Goal: Find specific page/section: Find specific page/section

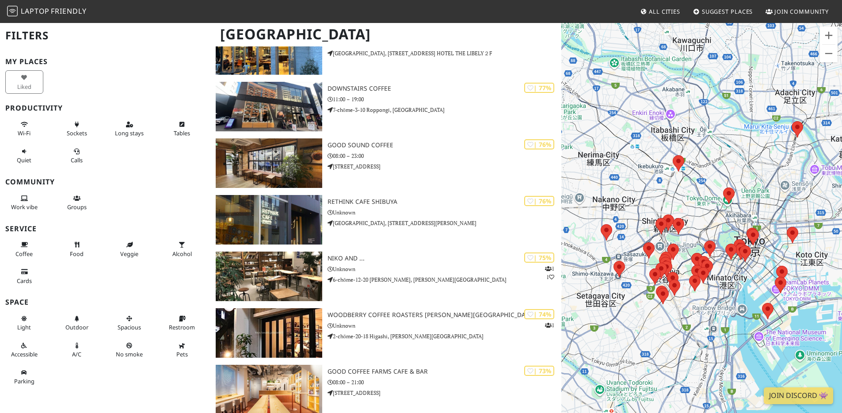
scroll to position [334, 0]
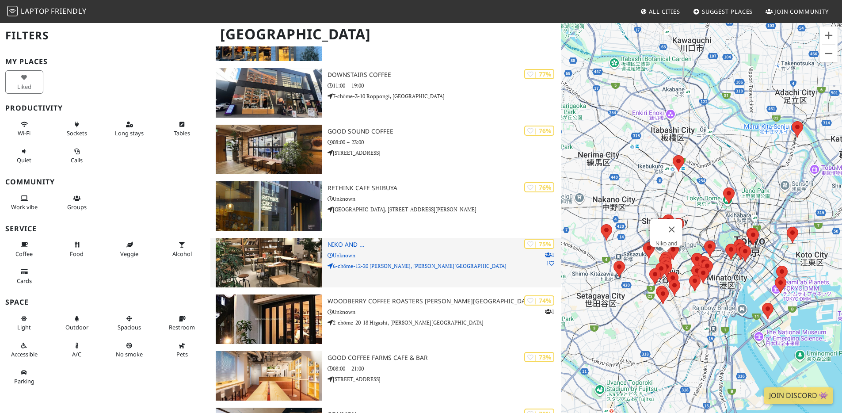
click at [318, 254] on img at bounding box center [269, 263] width 107 height 50
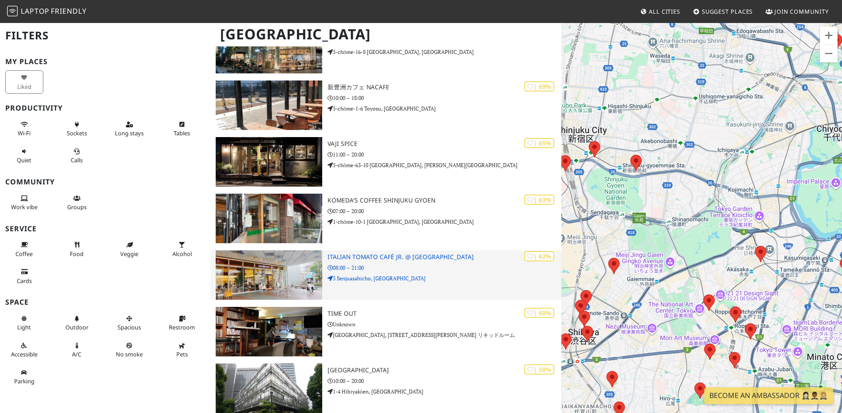
scroll to position [930, 0]
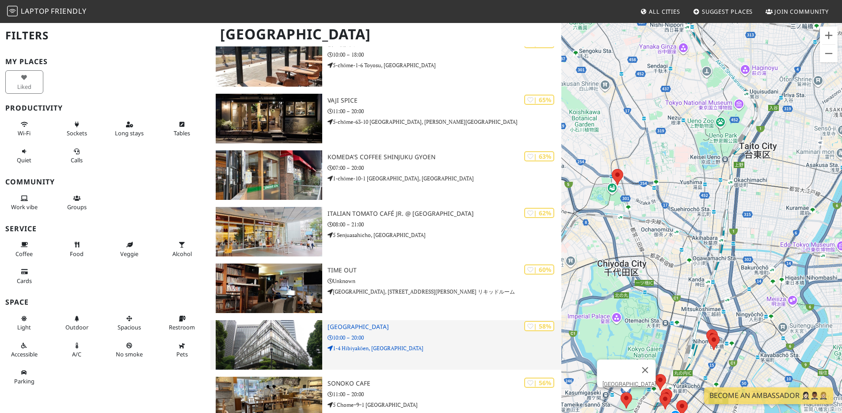
click at [382, 323] on h3 "[GEOGRAPHIC_DATA]" at bounding box center [445, 327] width 234 height 8
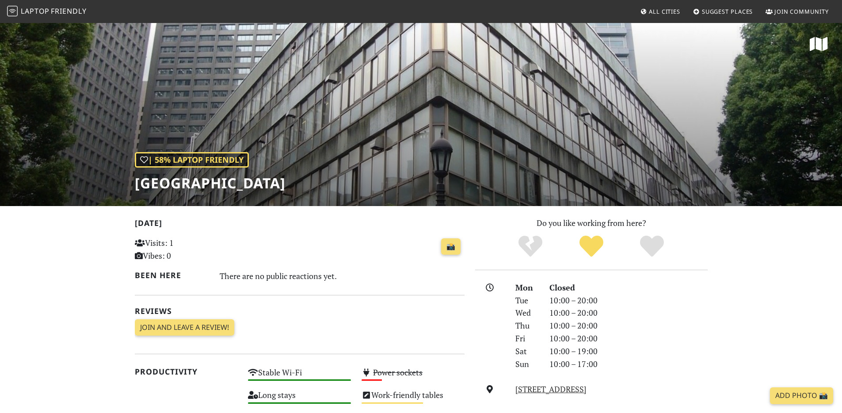
click at [612, 103] on div "| 58% Laptop Friendly Hibiya Library & Museum" at bounding box center [421, 114] width 842 height 184
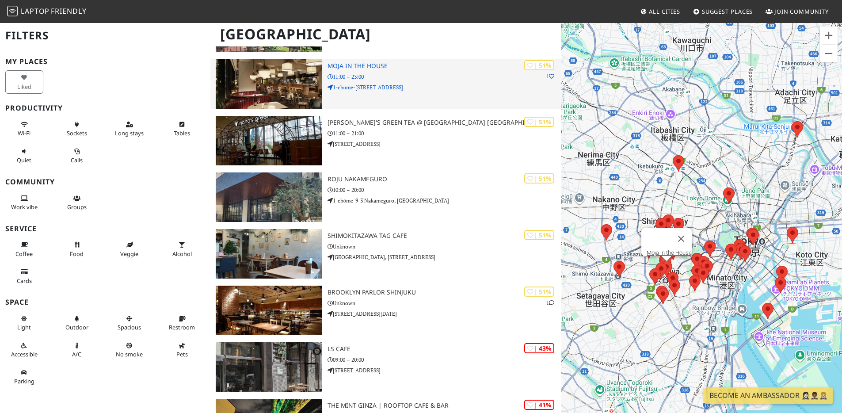
scroll to position [1423, 0]
